Goal: Task Accomplishment & Management: Complete application form

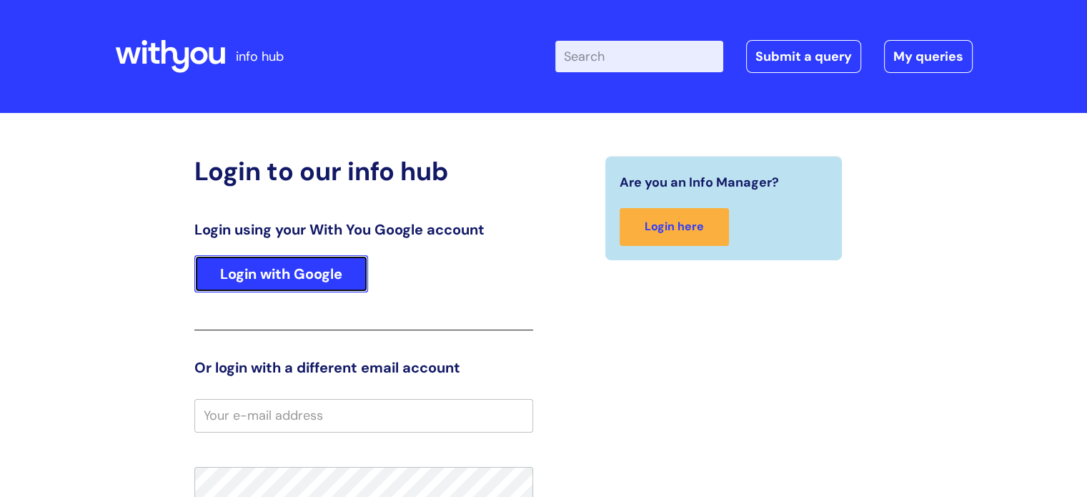
click at [230, 256] on link "Login with Google" at bounding box center [281, 273] width 174 height 37
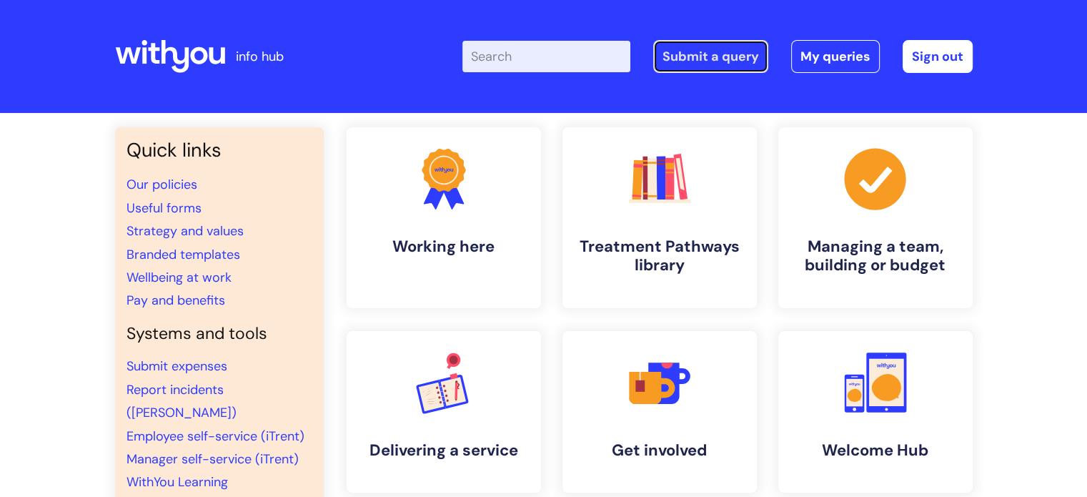
click at [732, 61] on link "Submit a query" at bounding box center [710, 56] width 115 height 33
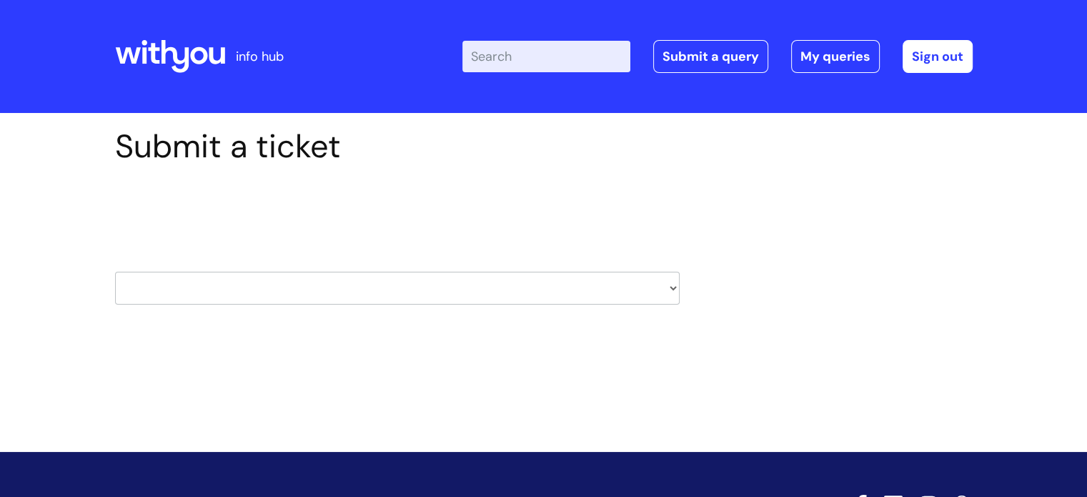
click at [655, 289] on select "HR / People IT and Support Clinical Drug Alerts Finance Accounts Data Support T…" at bounding box center [397, 288] width 565 height 33
select select "payroll"
click at [115, 272] on select "HR / People IT and Support Clinical Drug Alerts Finance Accounts Data Support T…" at bounding box center [397, 288] width 565 height 33
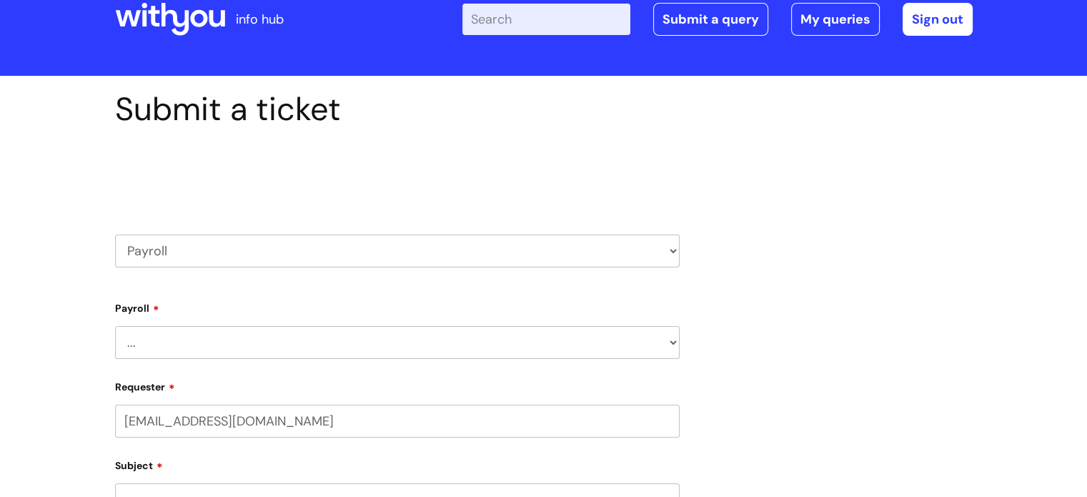
scroll to position [71, 0]
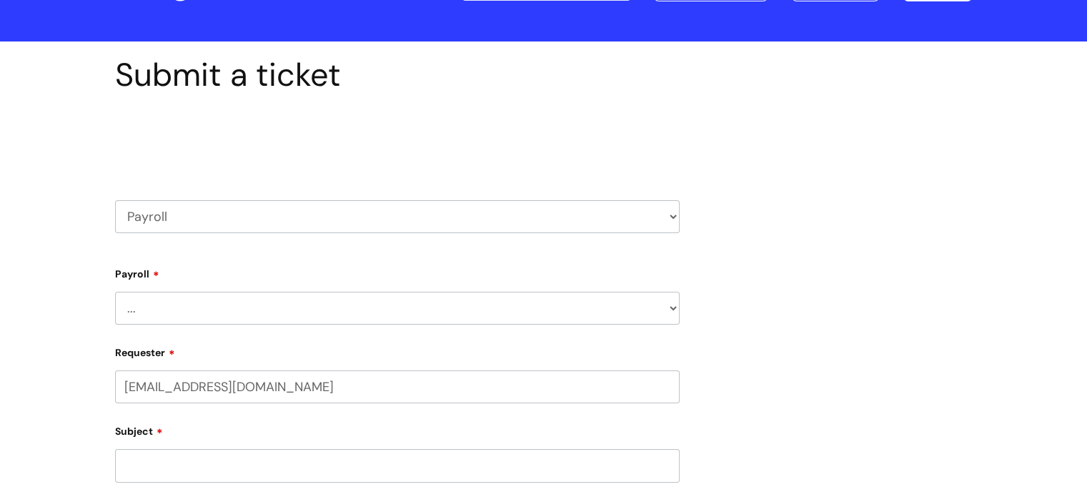
click at [486, 306] on select "... New Hires bank details/starter checklist forms Payroll queries Receiving in…" at bounding box center [397, 308] width 565 height 33
select select "New Hires bank details/starter checklist forms"
click at [115, 292] on select "... New Hires bank details/starter checklist forms Payroll queries Receiving in…" at bounding box center [397, 308] width 565 height 33
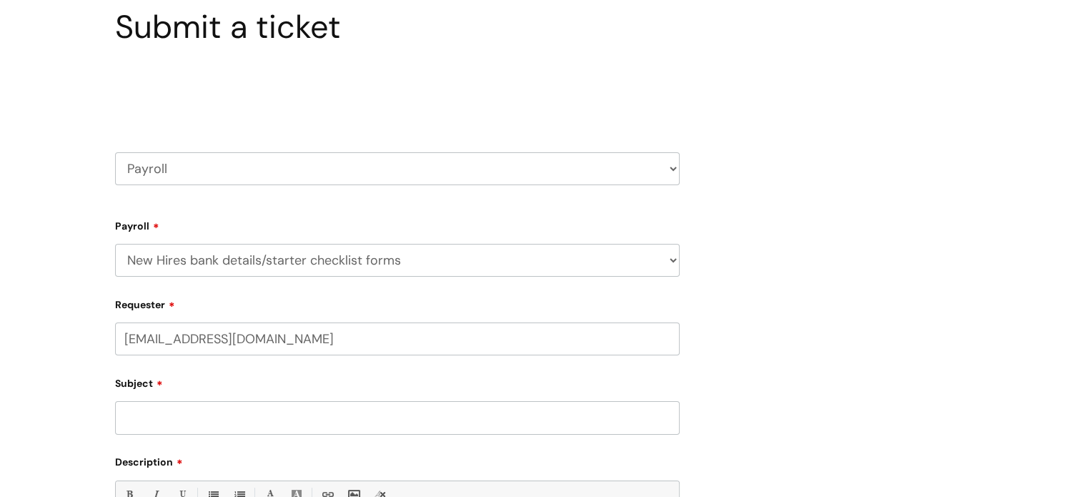
scroll to position [143, 0]
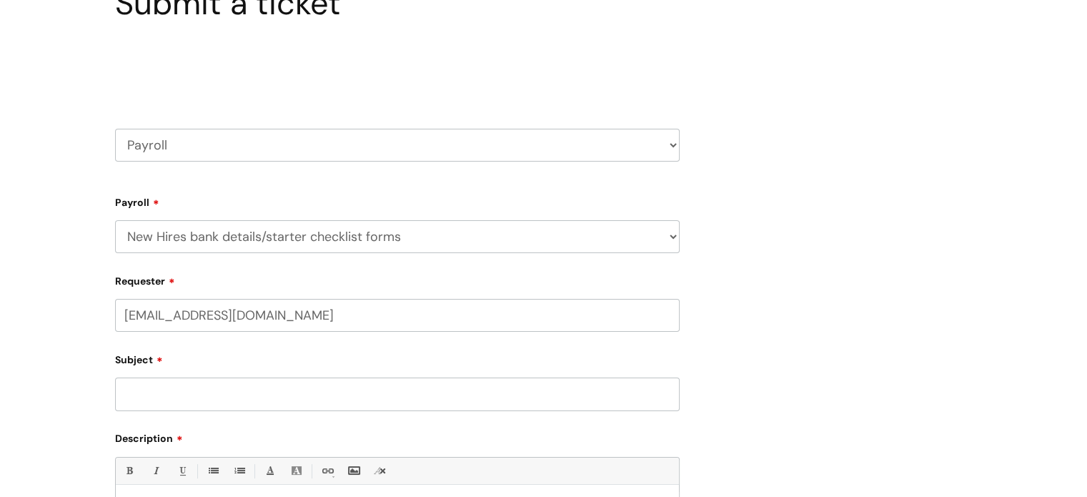
click at [277, 403] on input "Subject" at bounding box center [397, 393] width 565 height 33
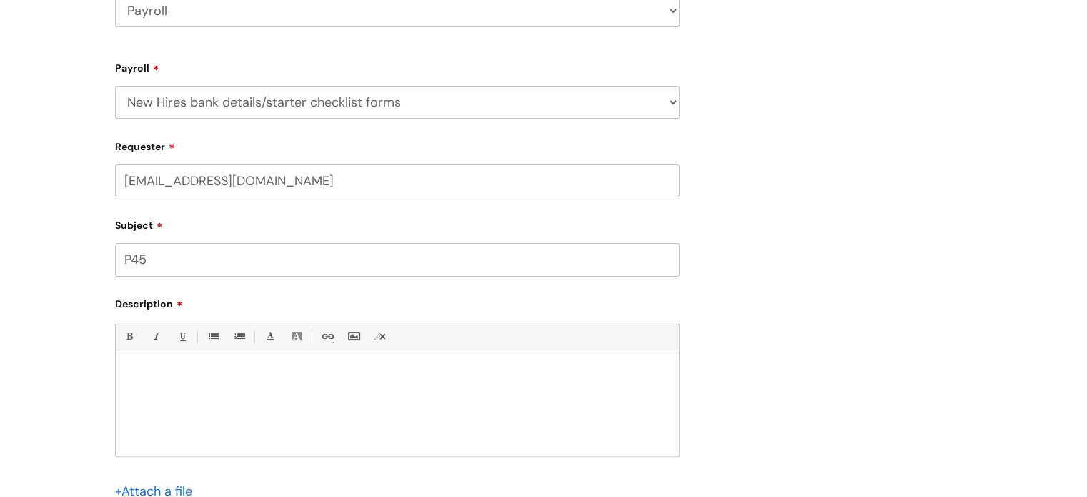
scroll to position [286, 0]
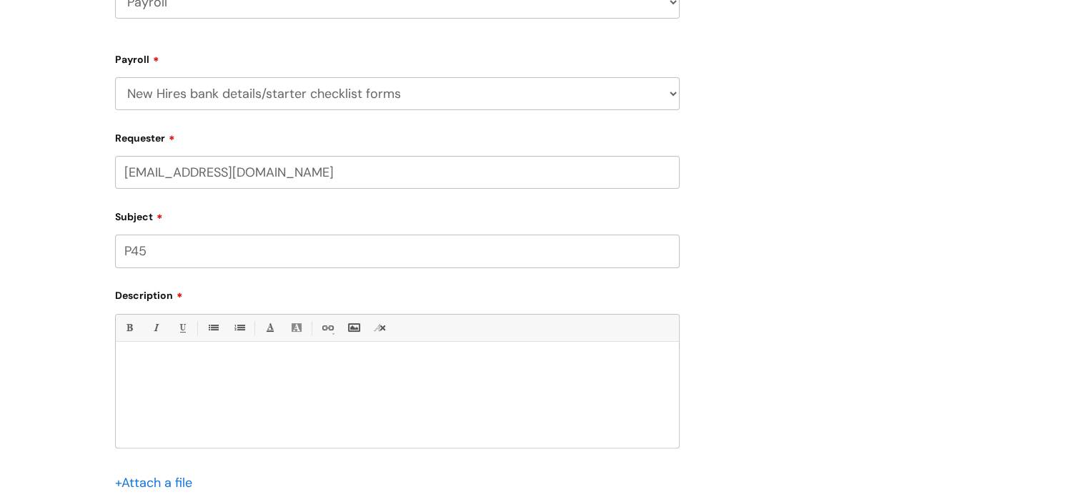
type input "P45"
click at [172, 360] on div at bounding box center [397, 398] width 563 height 99
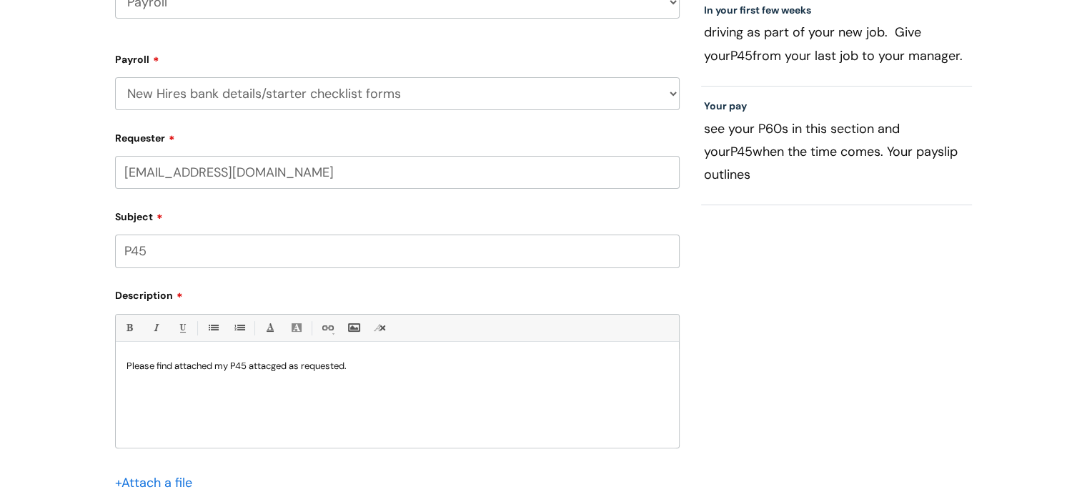
click at [281, 362] on p "Please find attached my P45 attacged as requested." at bounding box center [398, 366] width 542 height 13
click at [357, 360] on p "Please find attached my P45 attached as requested." at bounding box center [398, 366] width 542 height 13
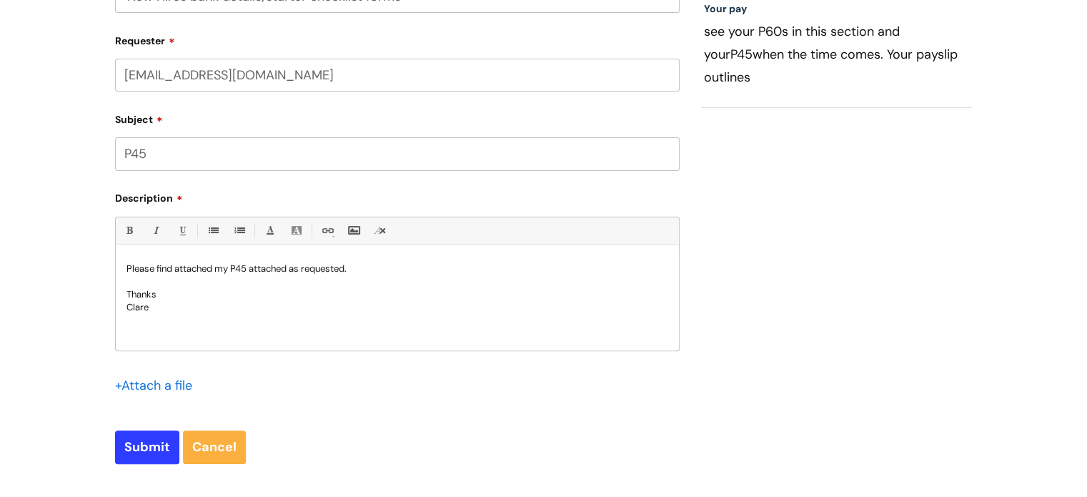
scroll to position [429, 0]
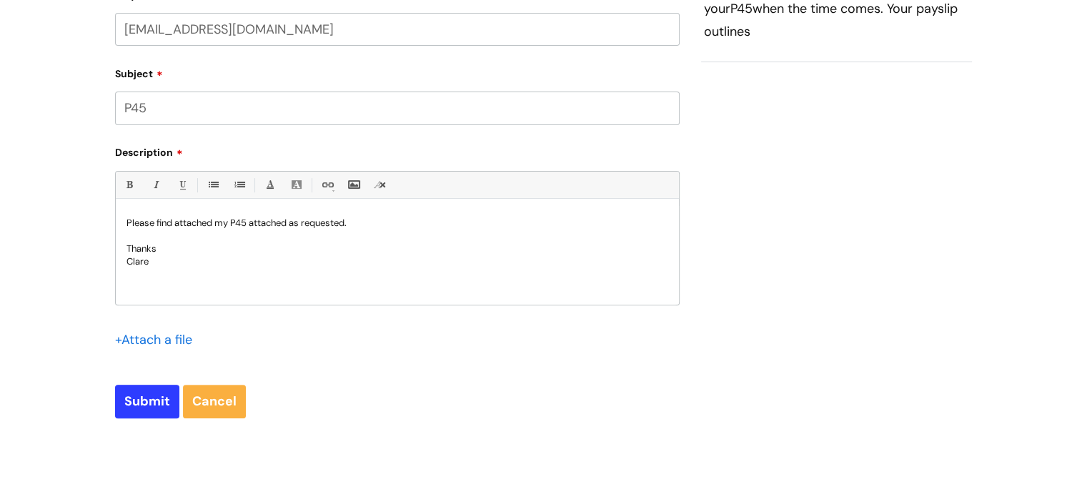
click at [132, 342] on input "file" at bounding box center [150, 339] width 71 height 18
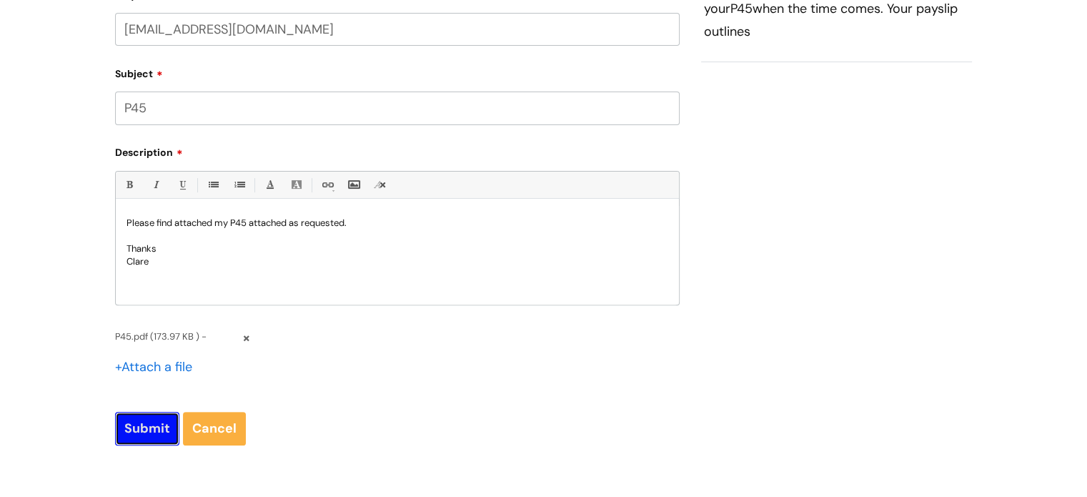
click at [163, 428] on input "Submit" at bounding box center [147, 428] width 64 height 33
type input "Please Wait..."
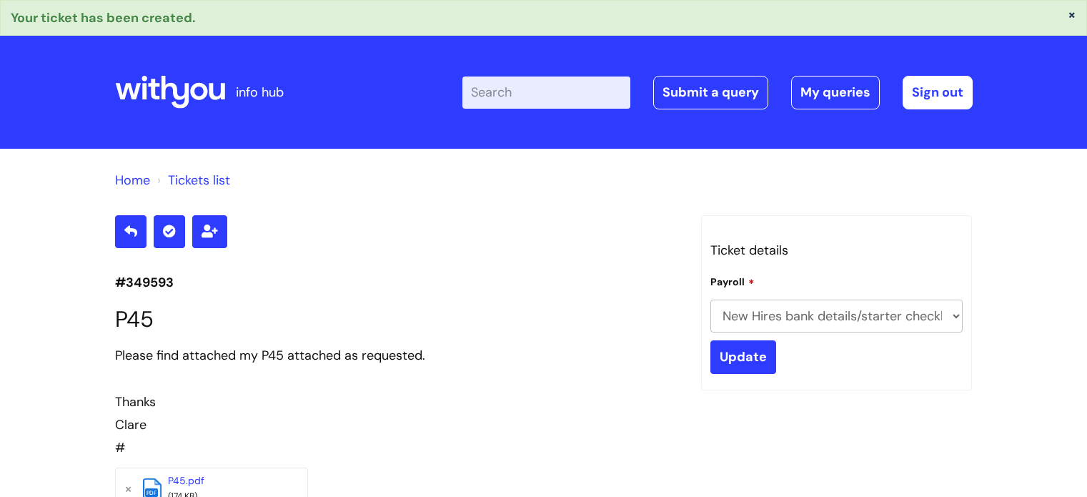
select select "New Hires bank details/starter checklist forms"
